Goal: Task Accomplishment & Management: Complete application form

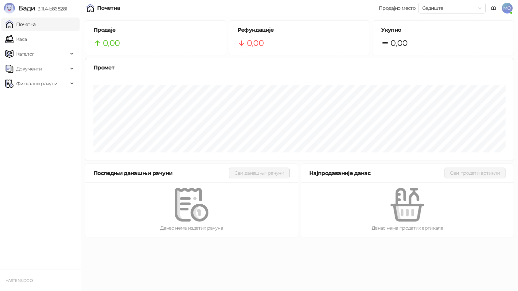
click at [46, 46] on ul "Почетна [PERSON_NAME] Документи Фискални рачуни" at bounding box center [40, 142] width 81 height 253
click at [27, 38] on link "Каса" at bounding box center [15, 38] width 21 height 13
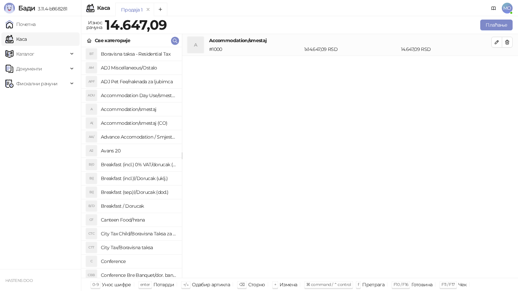
click at [131, 151] on h4 "Avans 20" at bounding box center [138, 150] width 75 height 11
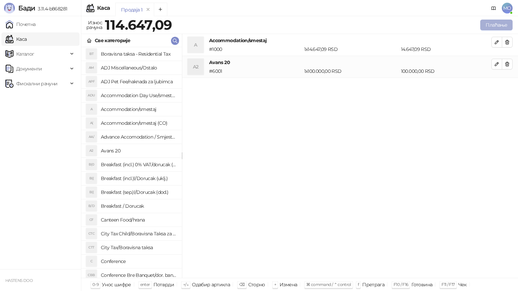
click at [503, 23] on button "Плаћање" at bounding box center [496, 25] width 32 height 11
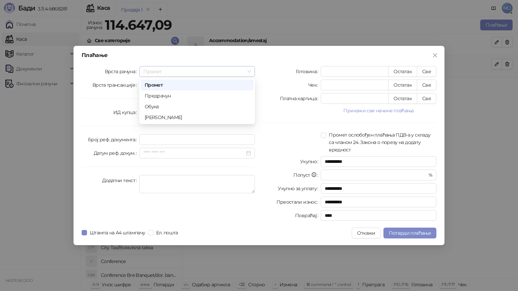
click at [232, 67] on span "Промет" at bounding box center [196, 71] width 107 height 10
click at [216, 114] on div "[PERSON_NAME]" at bounding box center [197, 117] width 105 height 7
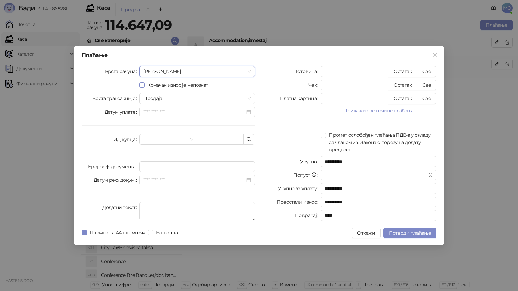
click at [160, 84] on span "Коначан износ је непознат" at bounding box center [178, 84] width 66 height 7
click at [193, 112] on input "Датум уплате" at bounding box center [193, 111] width 101 height 7
click at [290, 66] on div "Плаћање Врста рачуна Аванс Коначан износ је непознат Врста трансакције Продаја …" at bounding box center [258, 145] width 371 height 198
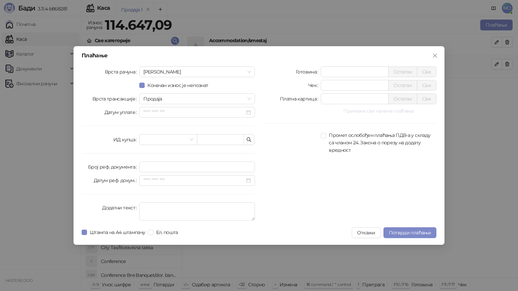
click at [364, 110] on button "Прикажи све начине плаћања" at bounding box center [378, 111] width 116 height 8
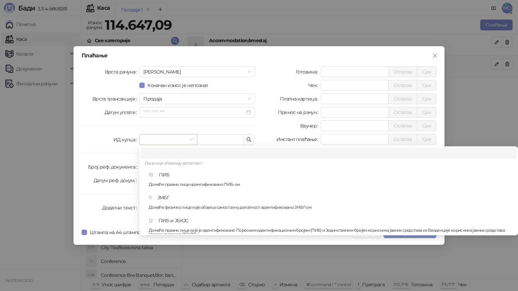
click at [192, 143] on span at bounding box center [168, 139] width 50 height 10
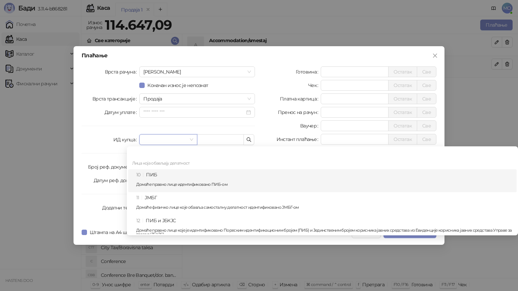
click at [183, 179] on div "10 ПИБ Домаће правно лице идентификовано ПИБ-ом" at bounding box center [324, 181] width 376 height 20
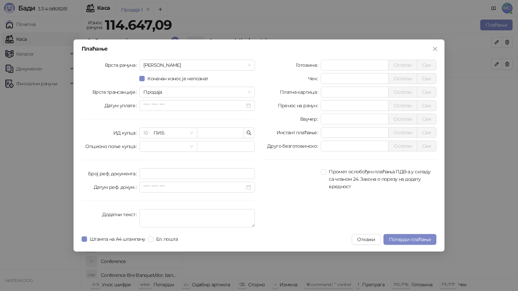
click at [186, 153] on div "Врста рачуна Аванс Коначан износ је непознат Врста трансакције Продаја Датум уп…" at bounding box center [167, 145] width 181 height 170
click at [183, 142] on input "search" at bounding box center [164, 146] width 43 height 10
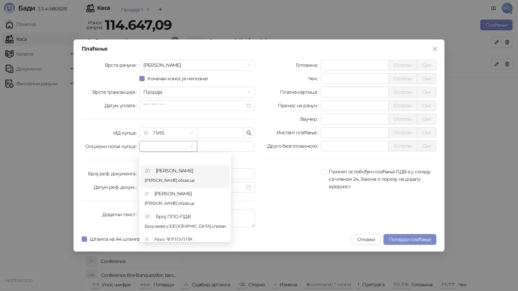
click at [290, 186] on div at bounding box center [292, 179] width 58 height 22
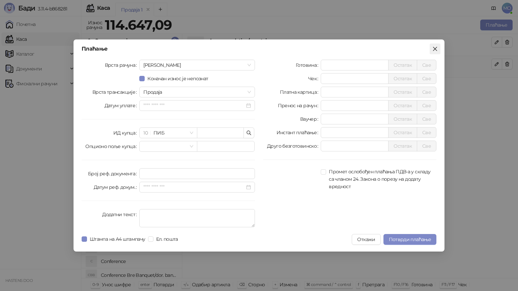
click at [436, 48] on icon "close" at bounding box center [434, 48] width 5 height 5
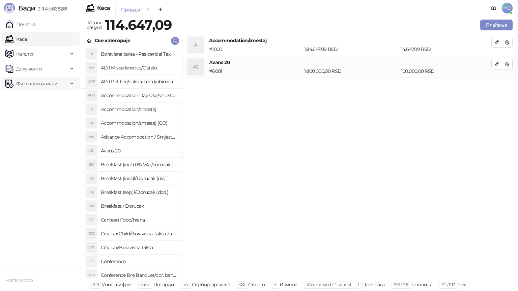
click at [65, 78] on span "Фискални рачуни" at bounding box center [36, 83] width 63 height 13
click at [53, 99] on link "Издати рачуни" at bounding box center [30, 98] width 45 height 13
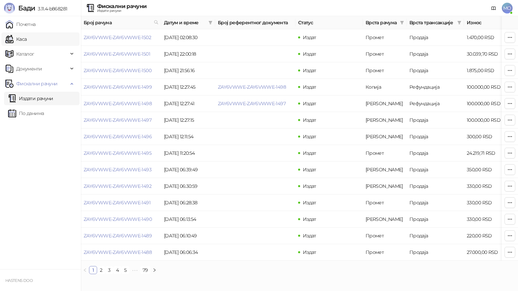
click at [24, 35] on link "Каса" at bounding box center [15, 38] width 21 height 13
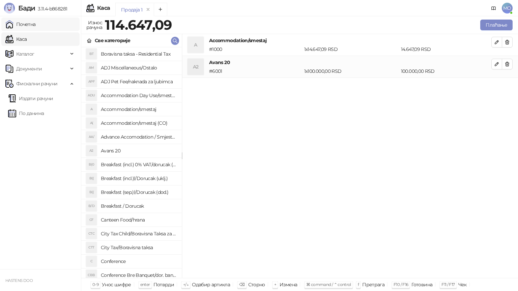
click at [26, 24] on link "Почетна" at bounding box center [20, 24] width 30 height 13
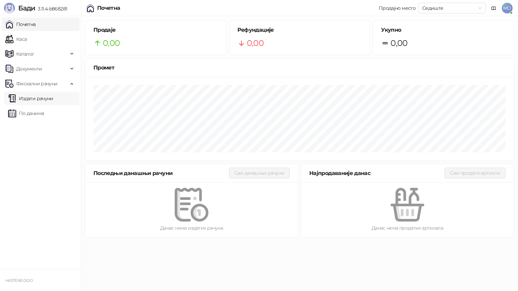
click at [52, 102] on link "Издати рачуни" at bounding box center [30, 98] width 45 height 13
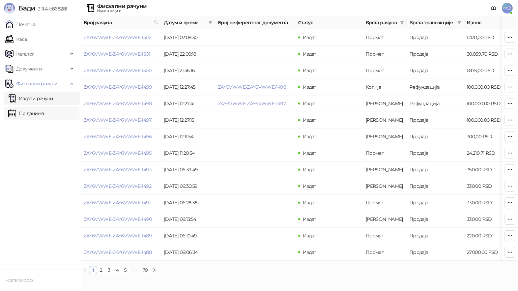
click at [44, 113] on link "По данима" at bounding box center [26, 112] width 36 height 13
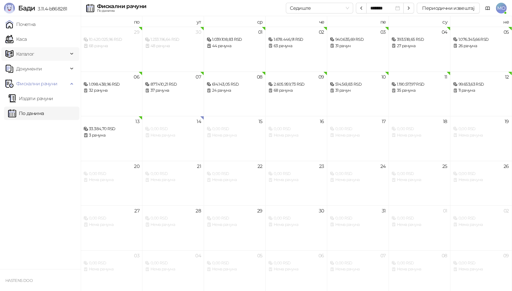
click at [37, 55] on span "Каталог" at bounding box center [36, 53] width 63 height 13
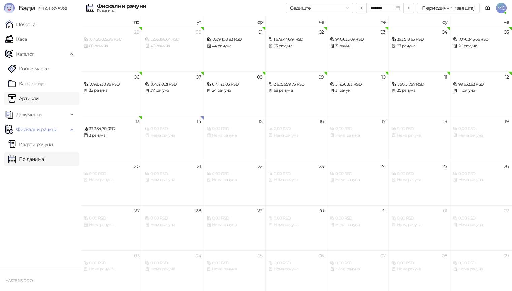
click at [39, 96] on link "Артикли" at bounding box center [23, 98] width 31 height 13
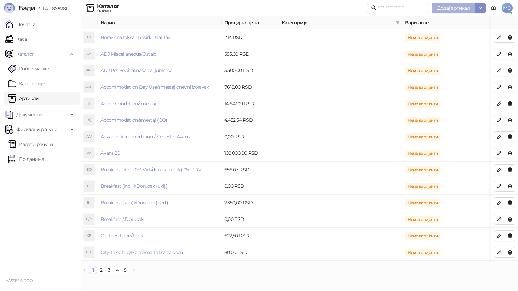
click at [453, 7] on span "Додај артикал" at bounding box center [453, 8] width 33 height 6
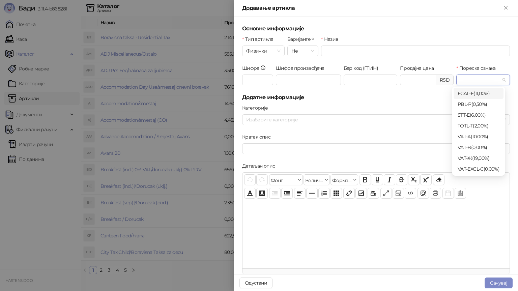
click at [474, 79] on input "Пореска ознака" at bounding box center [479, 80] width 39 height 10
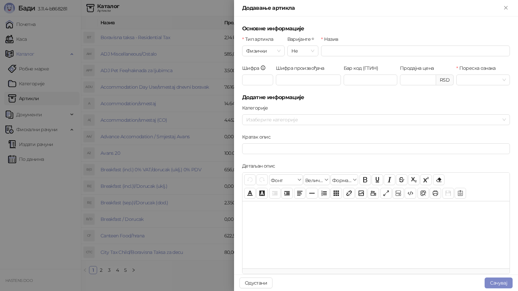
click at [434, 102] on form "Основне информације Тип артикла Физички Варијанте Не Назив Шифра Шифра произвођ…" at bounding box center [376, 231] width 268 height 413
click at [505, 7] on icon "Close" at bounding box center [505, 7] width 3 height 3
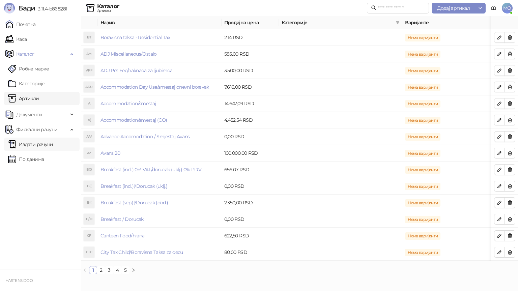
click at [51, 147] on link "Издати рачуни" at bounding box center [30, 143] width 45 height 13
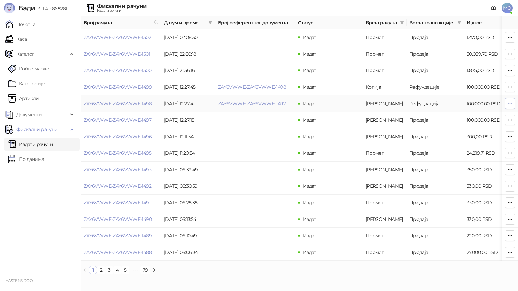
click at [511, 106] on icon "button" at bounding box center [509, 103] width 5 height 5
click at [338, 0] on div "Фискални рачуни Издати рачуни MO" at bounding box center [258, 8] width 507 height 16
click at [27, 36] on link "Каса" at bounding box center [15, 38] width 21 height 13
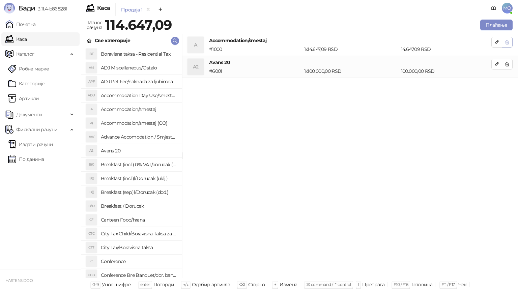
click at [505, 42] on icon "button" at bounding box center [506, 41] width 5 height 5
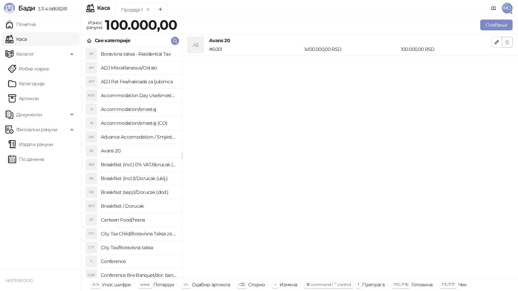
click at [506, 43] on icon "button" at bounding box center [506, 41] width 5 height 5
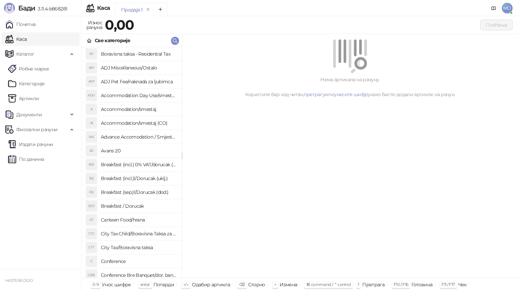
click at [137, 145] on h4 "Avans 20" at bounding box center [138, 150] width 75 height 11
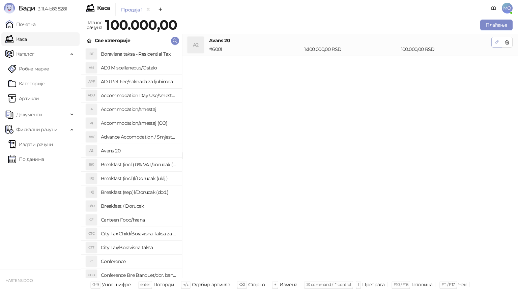
click at [496, 44] on icon "button" at bounding box center [496, 41] width 5 height 5
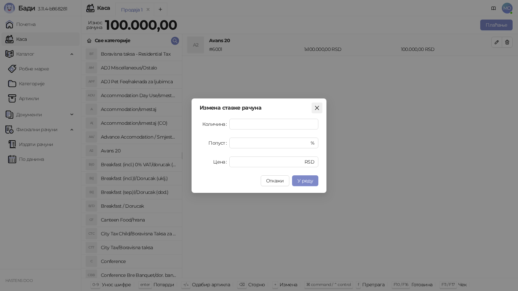
click at [319, 109] on span "Close" at bounding box center [316, 107] width 11 height 5
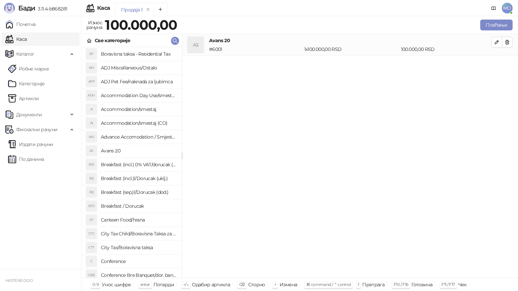
click at [158, 144] on li "A2 Avans 20" at bounding box center [131, 151] width 100 height 14
click at [490, 24] on button "Плаћање" at bounding box center [496, 25] width 32 height 11
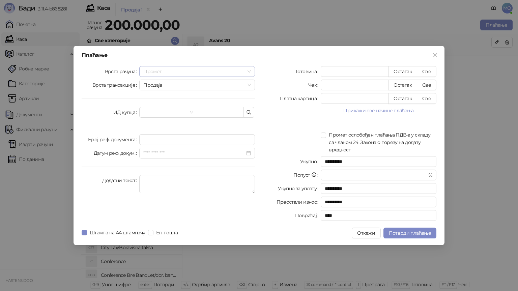
click at [231, 72] on span "Промет" at bounding box center [196, 71] width 107 height 10
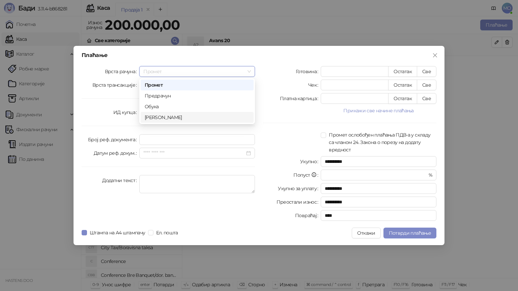
click at [220, 113] on div "[PERSON_NAME]" at bounding box center [196, 117] width 113 height 11
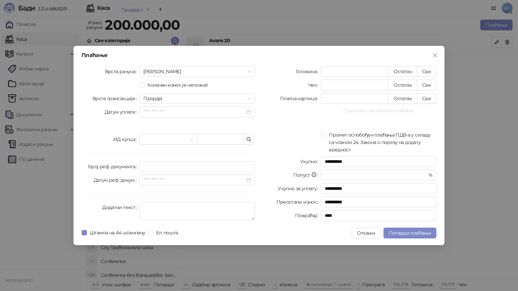
click at [376, 108] on button "Прикажи све начине плаћања" at bounding box center [378, 110] width 116 height 8
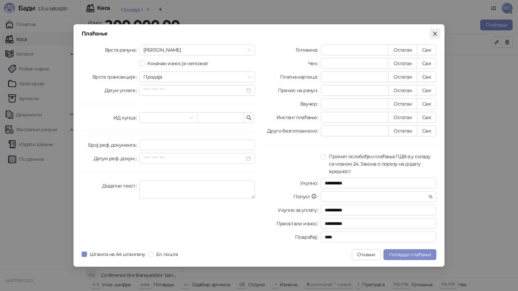
click at [435, 32] on icon "close" at bounding box center [434, 33] width 5 height 5
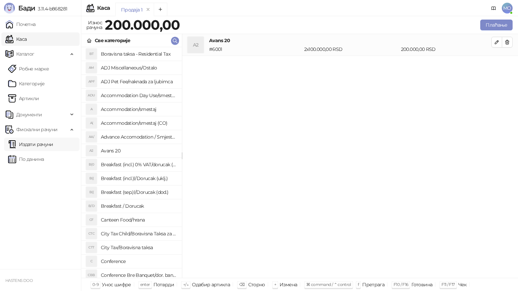
click at [33, 150] on link "Издати рачуни" at bounding box center [30, 143] width 45 height 13
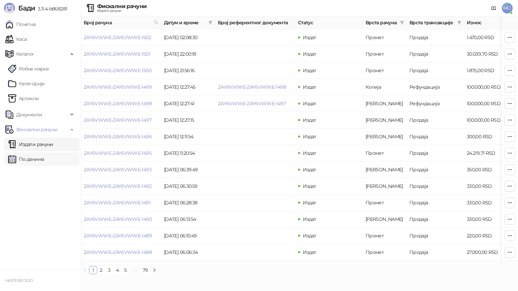
click at [38, 160] on link "По данима" at bounding box center [26, 158] width 36 height 13
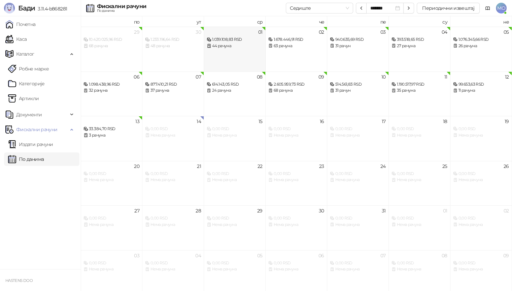
click at [244, 56] on div "01 1.039.108,83 RSD 44 рачуна" at bounding box center [235, 49] width 62 height 45
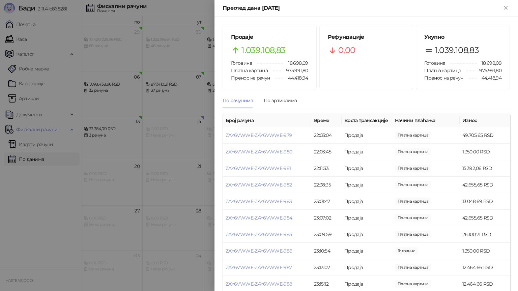
click at [149, 44] on div at bounding box center [259, 145] width 518 height 291
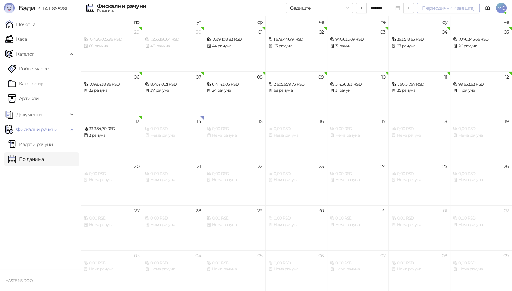
click at [448, 11] on button "Периодични извештај" at bounding box center [448, 8] width 63 height 11
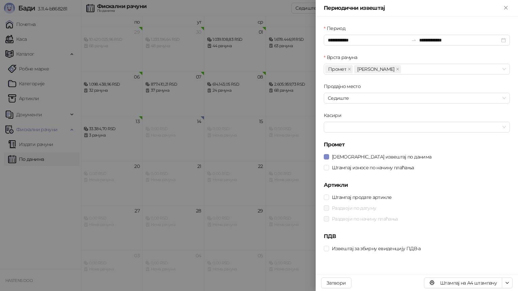
click at [250, 56] on div at bounding box center [259, 145] width 518 height 291
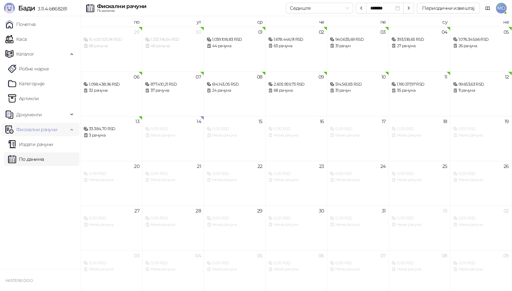
click at [27, 127] on span "Фискални рачуни" at bounding box center [36, 129] width 41 height 13
click at [24, 141] on link "Издати рачуни" at bounding box center [30, 143] width 45 height 13
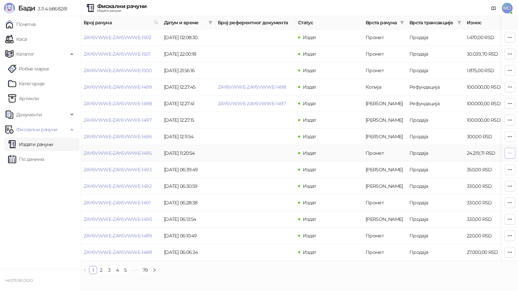
click at [508, 149] on button "button" at bounding box center [509, 153] width 11 height 11
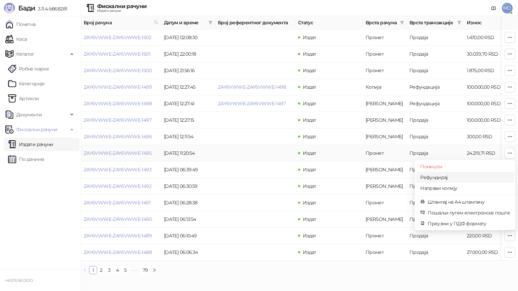
click at [436, 175] on span "Рефундирај" at bounding box center [465, 177] width 90 height 7
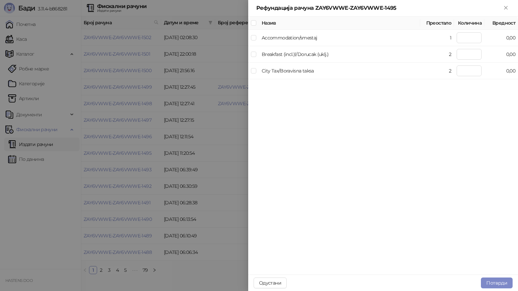
type input "*"
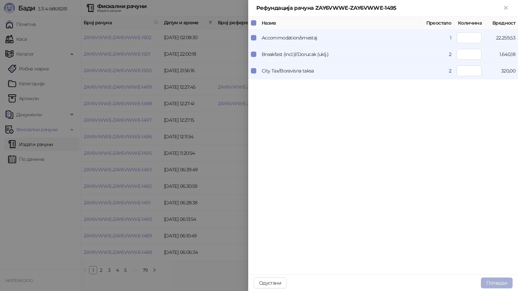
drag, startPoint x: 494, startPoint y: 274, endPoint x: 491, endPoint y: 281, distance: 7.5
click at [491, 281] on div "Рефундација рачуна ZAY6VWWE-ZAY6VWWE-1495 Назив Преостало Количина Вредност Acc…" at bounding box center [383, 145] width 270 height 291
click at [491, 281] on button "Потврди" at bounding box center [496, 282] width 32 height 11
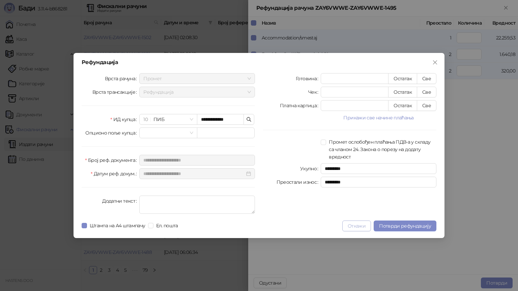
click at [355, 222] on button "Откажи" at bounding box center [356, 225] width 29 height 11
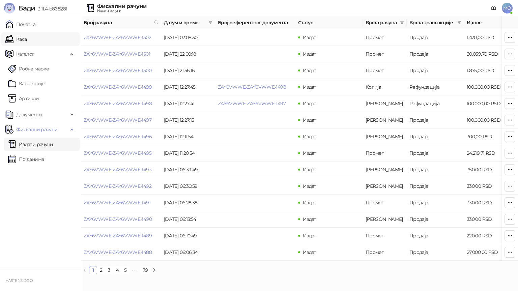
click at [27, 40] on link "Каса" at bounding box center [15, 38] width 21 height 13
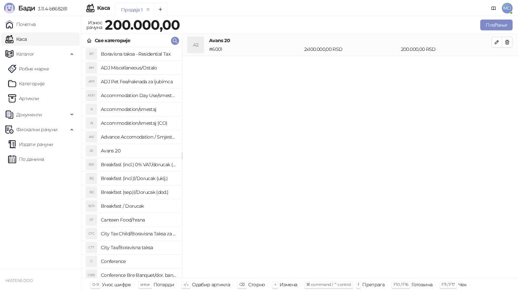
click at [144, 110] on h4 "Accommodation/smestaj" at bounding box center [138, 109] width 75 height 11
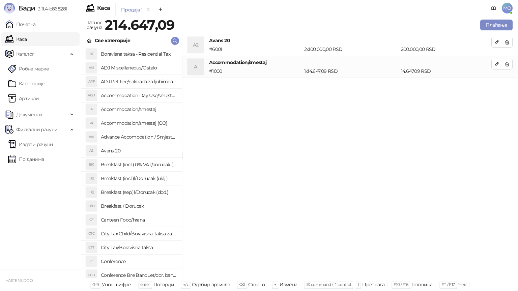
click at [115, 170] on li "B(0 Breakfast (incl.) 0% VAT/dorucak (uklj.) 0% PDV" at bounding box center [131, 165] width 100 height 14
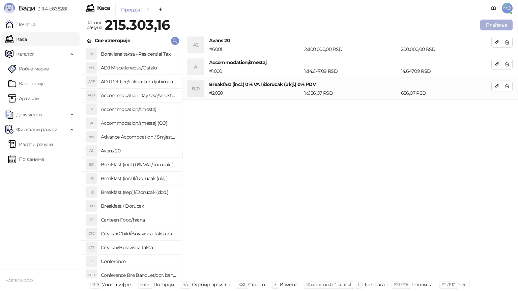
click at [506, 29] on button "Плаћање" at bounding box center [496, 25] width 32 height 11
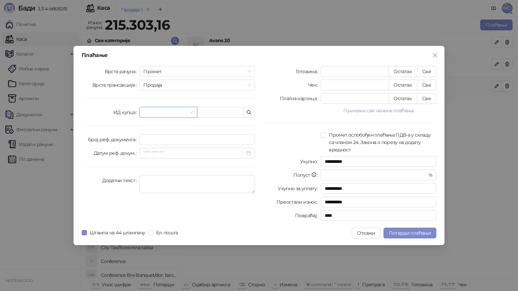
click at [181, 113] on input "search" at bounding box center [164, 112] width 43 height 10
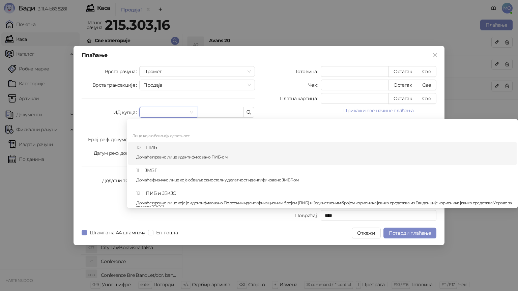
click at [151, 149] on div "10 ПИБ Домаће правно лице идентификовано ПИБ-ом" at bounding box center [324, 154] width 376 height 20
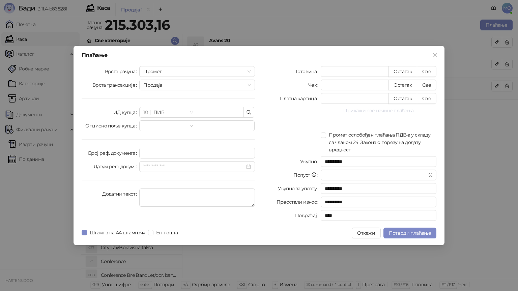
click at [372, 112] on button "Прикажи све начине плаћања" at bounding box center [378, 110] width 116 height 8
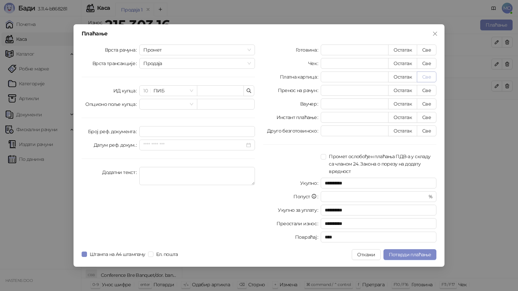
click at [425, 76] on button "Све" at bounding box center [426, 76] width 20 height 11
type input "*********"
type input "****"
click at [410, 259] on button "Потврди плаћање" at bounding box center [409, 254] width 53 height 11
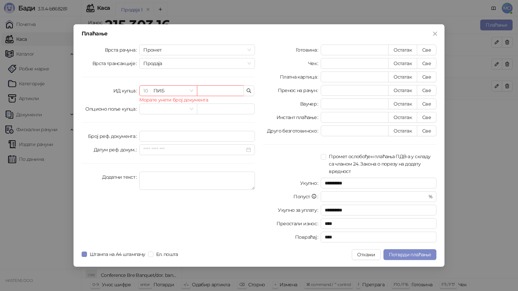
drag, startPoint x: 410, startPoint y: 259, endPoint x: 517, endPoint y: 192, distance: 126.7
click at [517, 192] on div "**********" at bounding box center [259, 145] width 518 height 291
click at [433, 33] on icon "close" at bounding box center [434, 33] width 5 height 5
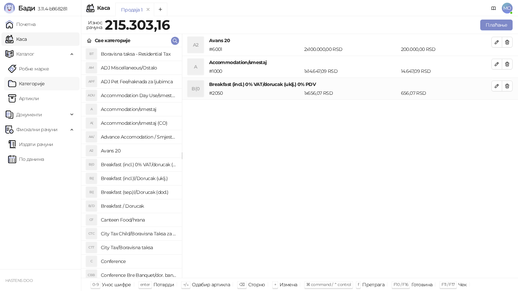
click at [20, 87] on link "Категорије" at bounding box center [26, 83] width 37 height 13
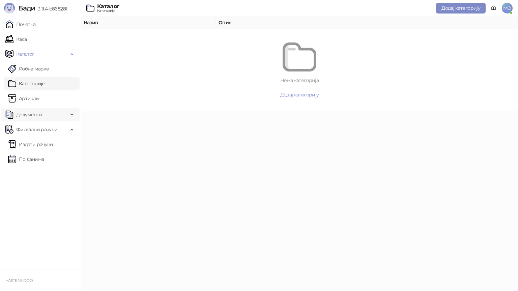
click at [18, 115] on span "Документи" at bounding box center [29, 114] width 26 height 13
click at [22, 131] on link "Улазни документи" at bounding box center [35, 129] width 54 height 13
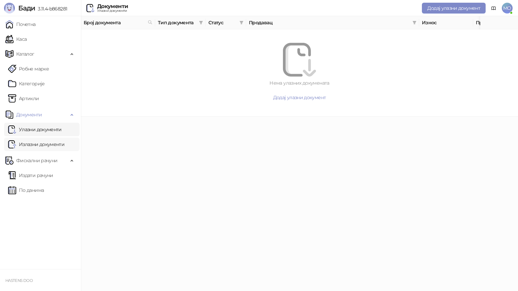
click at [41, 143] on link "Излазни документи" at bounding box center [36, 143] width 56 height 13
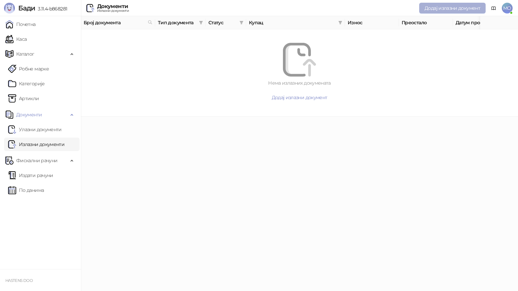
click at [464, 5] on button "Додај излазни документ" at bounding box center [452, 8] width 66 height 11
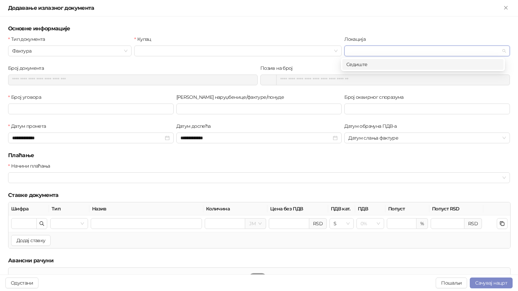
click at [387, 55] on input "Локација" at bounding box center [423, 51] width 151 height 10
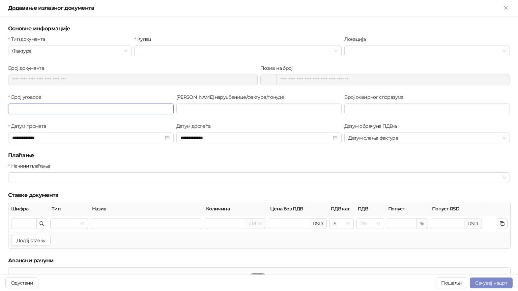
click at [65, 112] on input "Број уговора" at bounding box center [90, 108] width 165 height 11
